Goal: Transaction & Acquisition: Purchase product/service

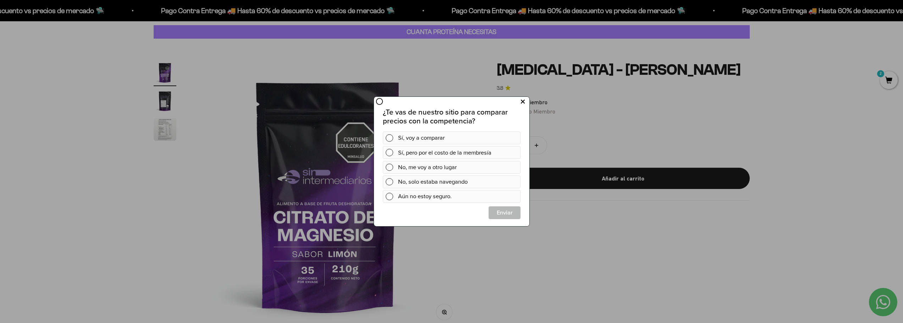
click at [526, 101] on button at bounding box center [522, 102] width 13 height 12
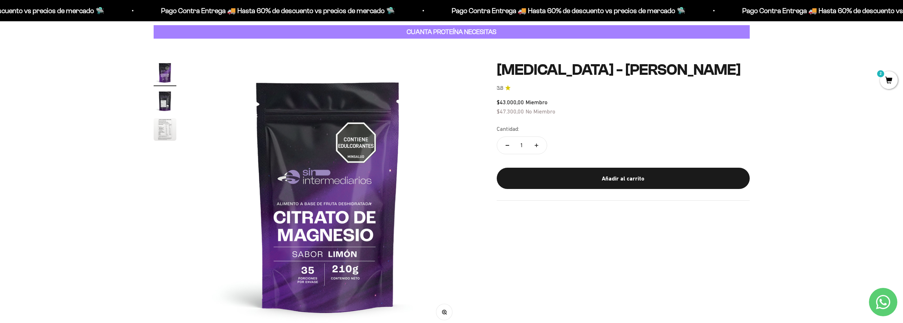
click at [884, 82] on span "2" at bounding box center [888, 80] width 18 height 18
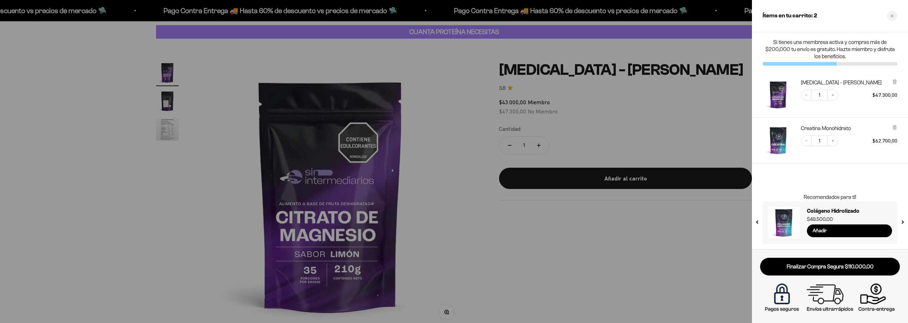
click at [776, 142] on img "Creatina Monohidrato" at bounding box center [777, 140] width 31 height 31
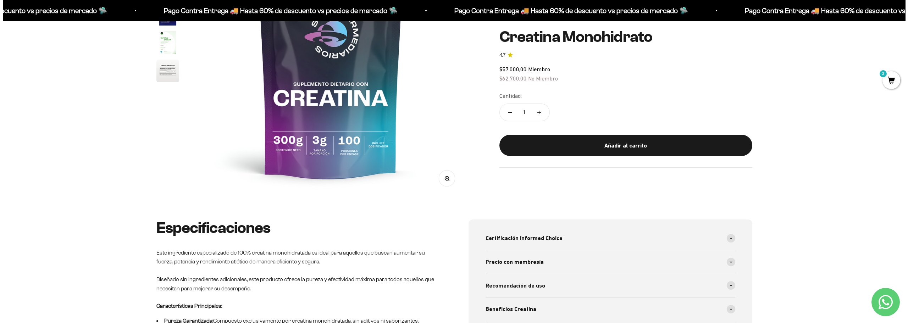
scroll to position [35, 0]
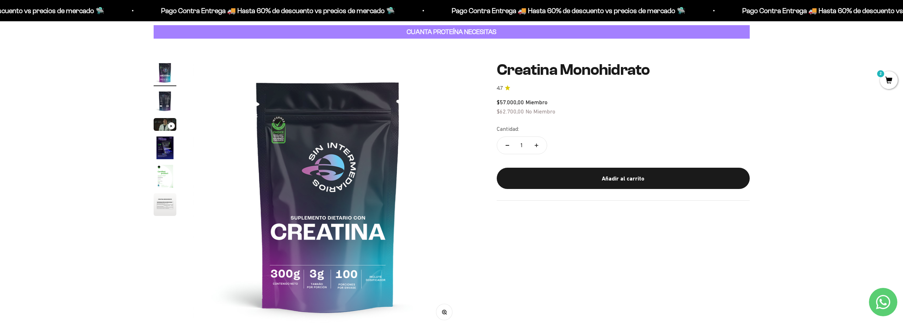
click at [884, 84] on span "2" at bounding box center [888, 80] width 18 height 18
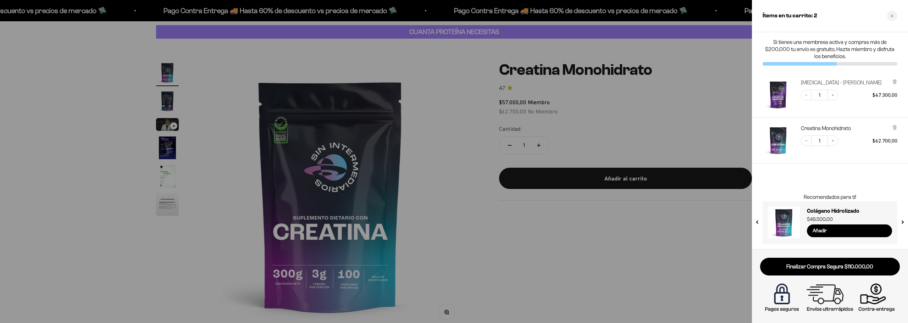
click at [834, 82] on link "[MEDICAL_DATA] - [PERSON_NAME]" at bounding box center [841, 82] width 81 height 7
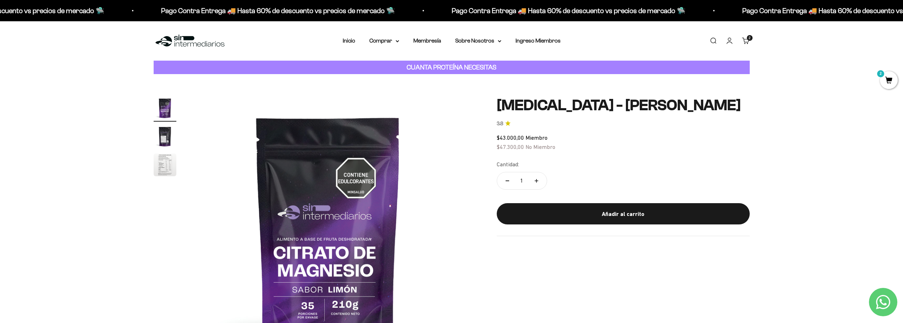
click at [167, 165] on img "Ir al artículo 3" at bounding box center [165, 165] width 23 height 23
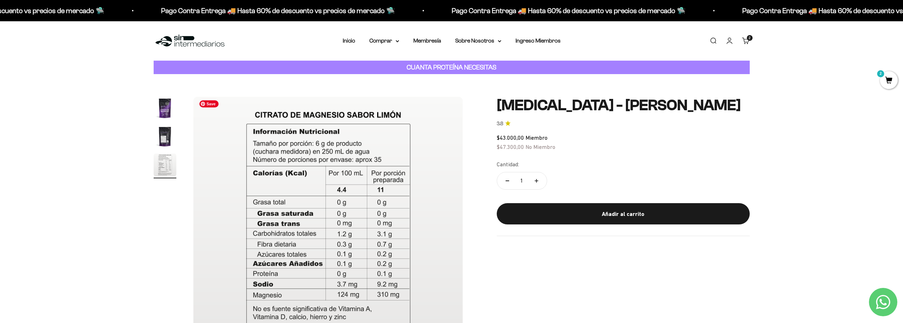
scroll to position [35, 0]
